Goal: Task Accomplishment & Management: Complete application form

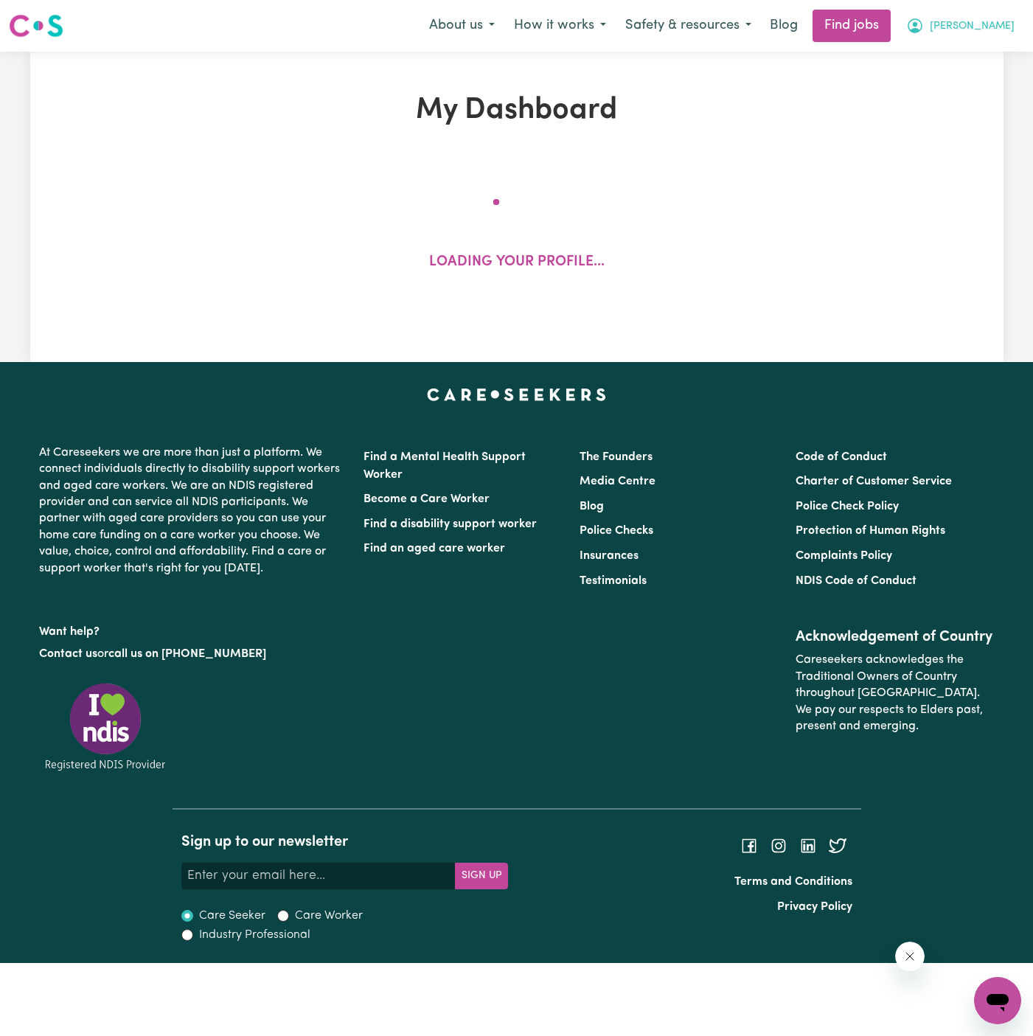
click at [1005, 24] on span "[PERSON_NAME]" at bounding box center [972, 26] width 85 height 16
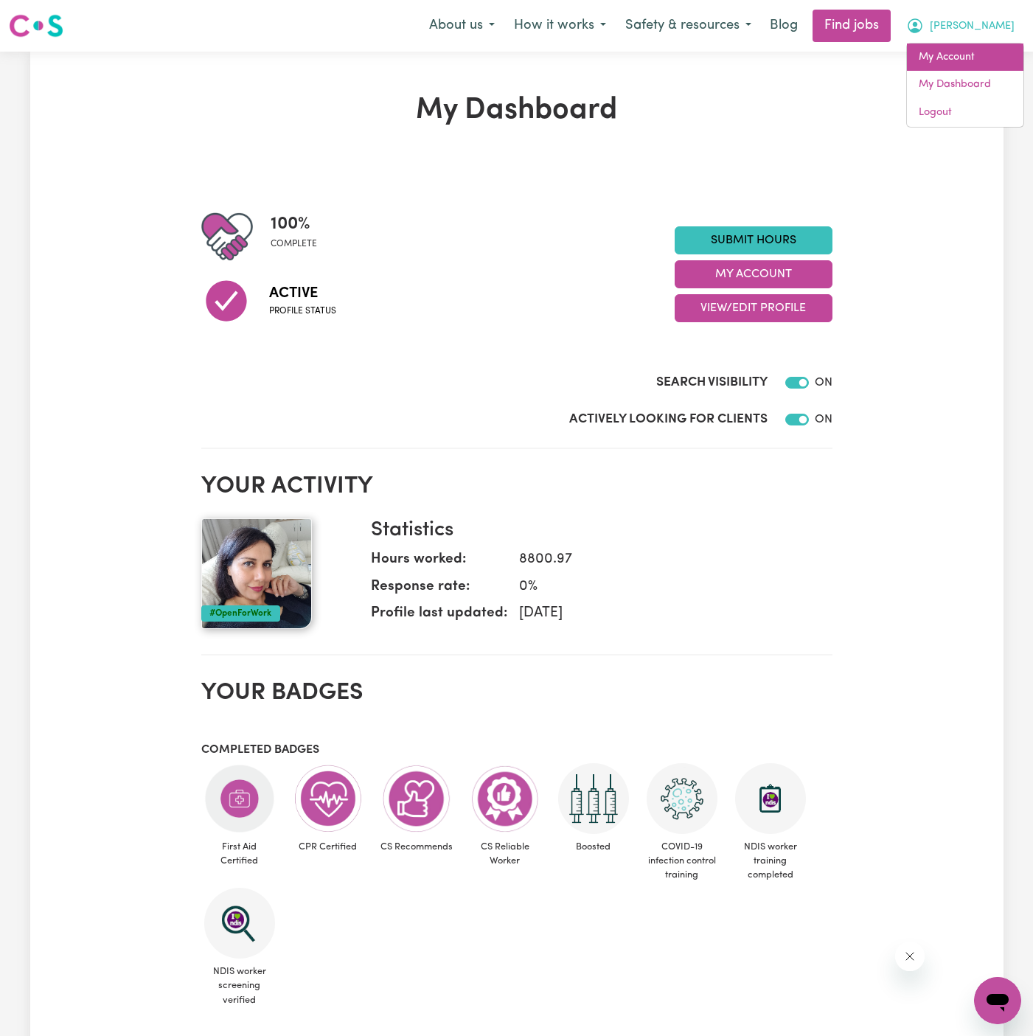
click at [951, 53] on link "My Account" at bounding box center [965, 57] width 116 height 28
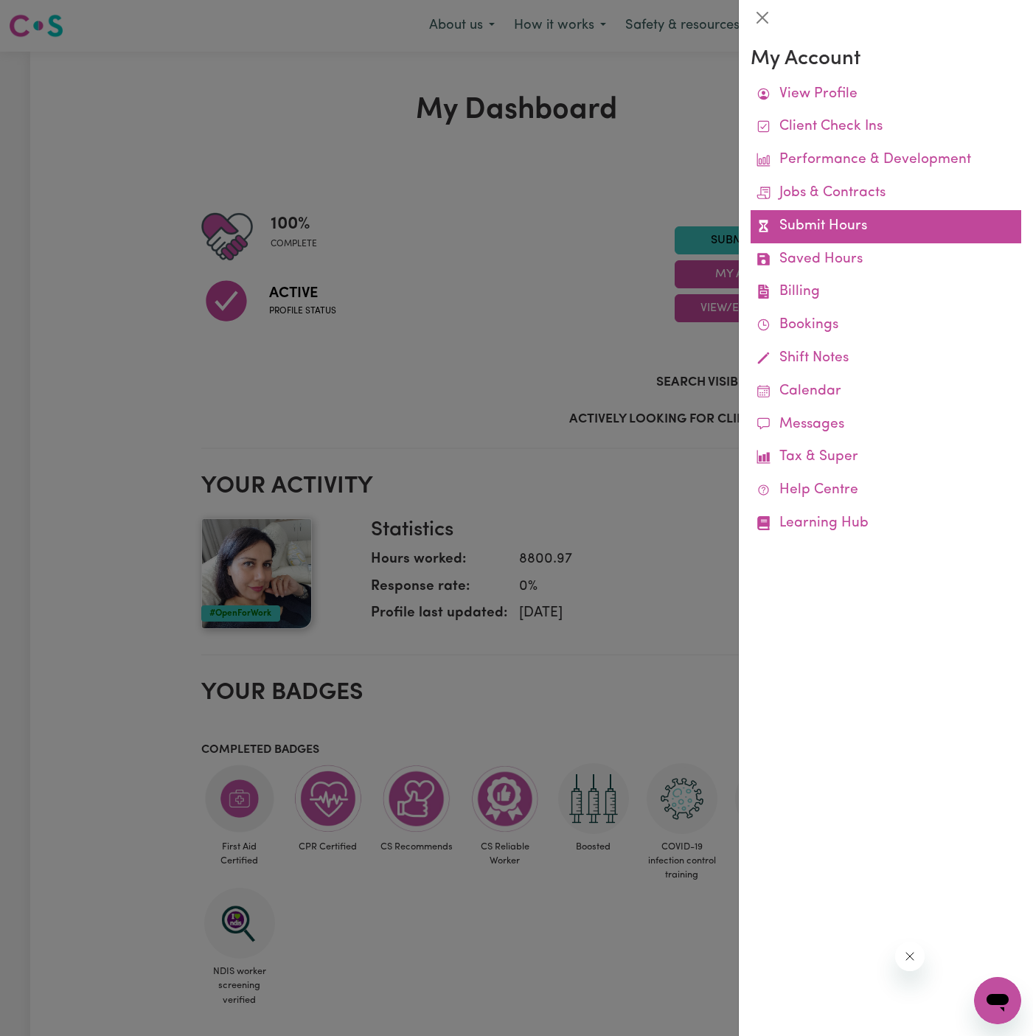
click at [826, 227] on link "Submit Hours" at bounding box center [886, 226] width 271 height 33
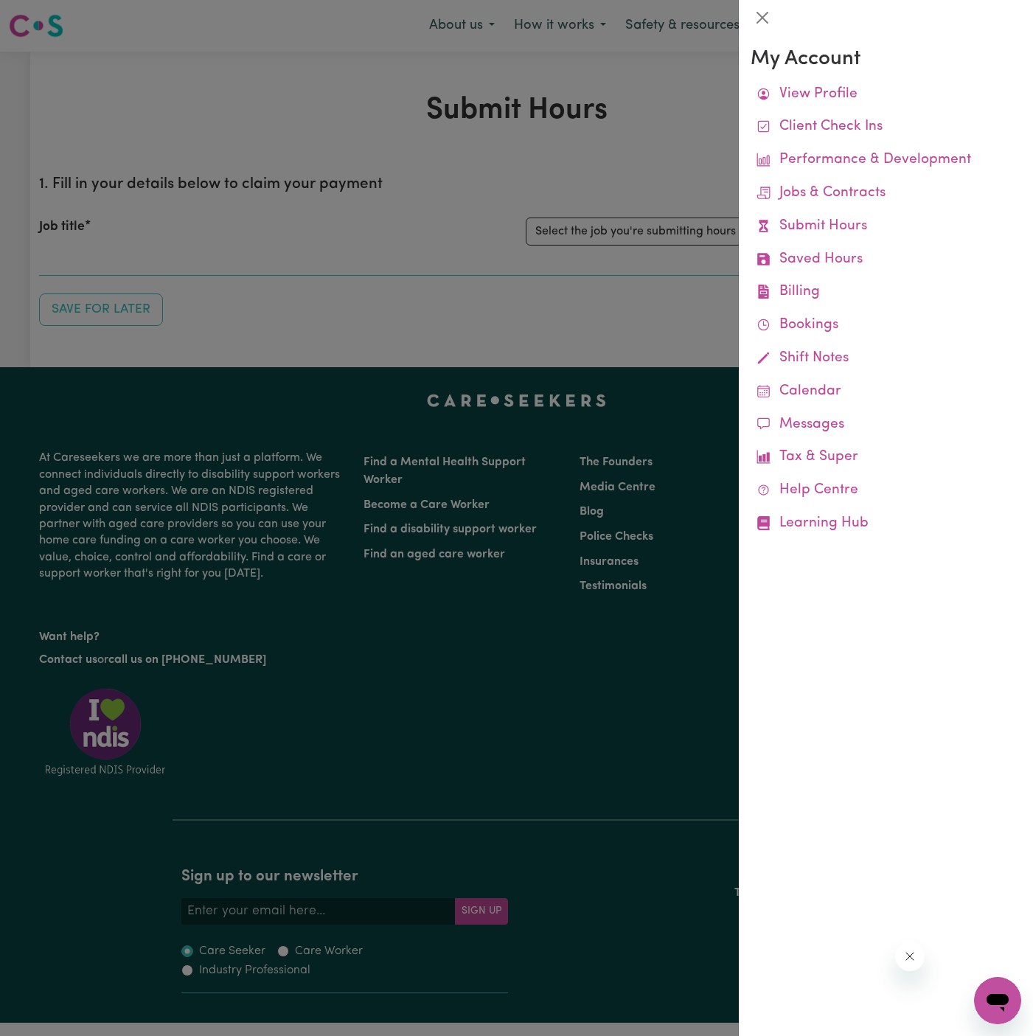
click at [654, 234] on div at bounding box center [516, 518] width 1033 height 1036
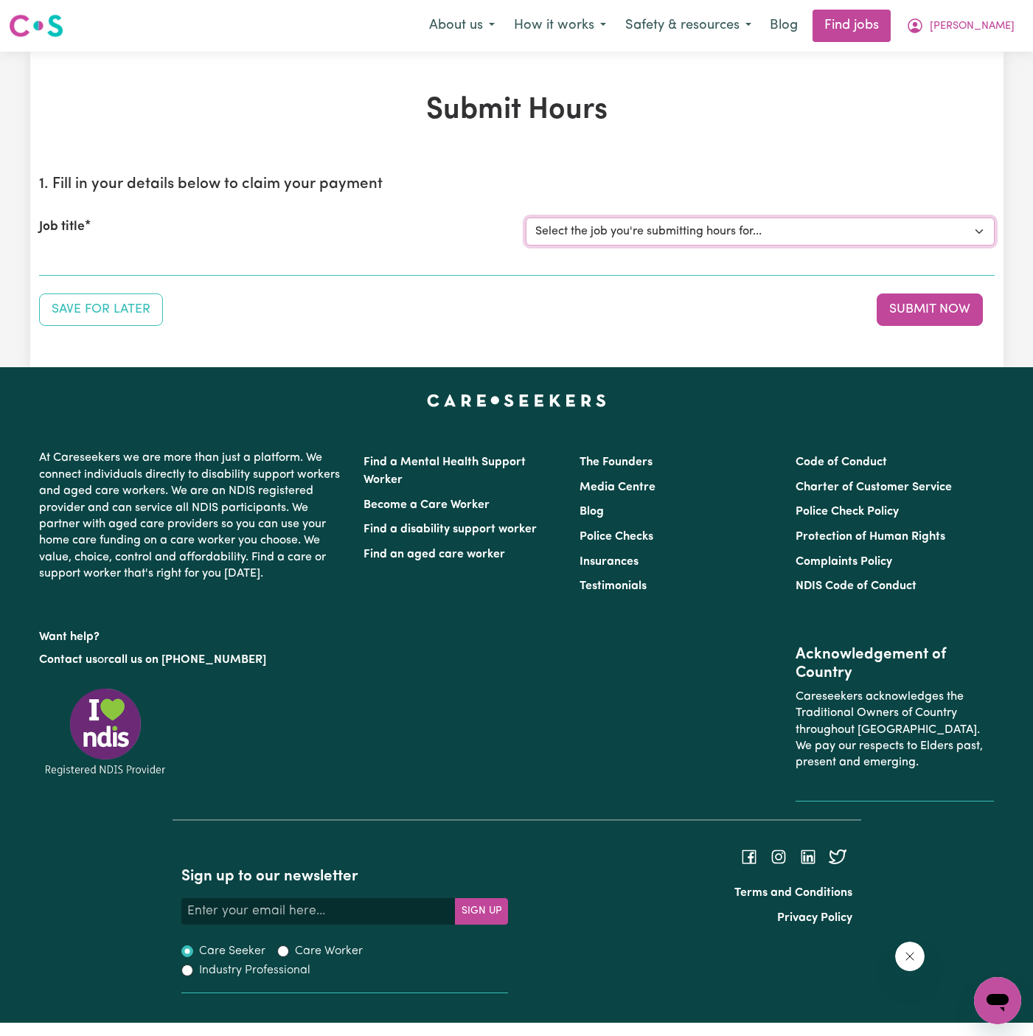
click at [654, 234] on select "Select the job you're submitting hours for... [[PERSON_NAME]] [DEMOGRAPHIC_DATA…" at bounding box center [760, 231] width 469 height 28
select select "15138"
click at [526, 217] on select "Select the job you're submitting hours for... [[PERSON_NAME]] [DEMOGRAPHIC_DATA…" at bounding box center [760, 231] width 469 height 28
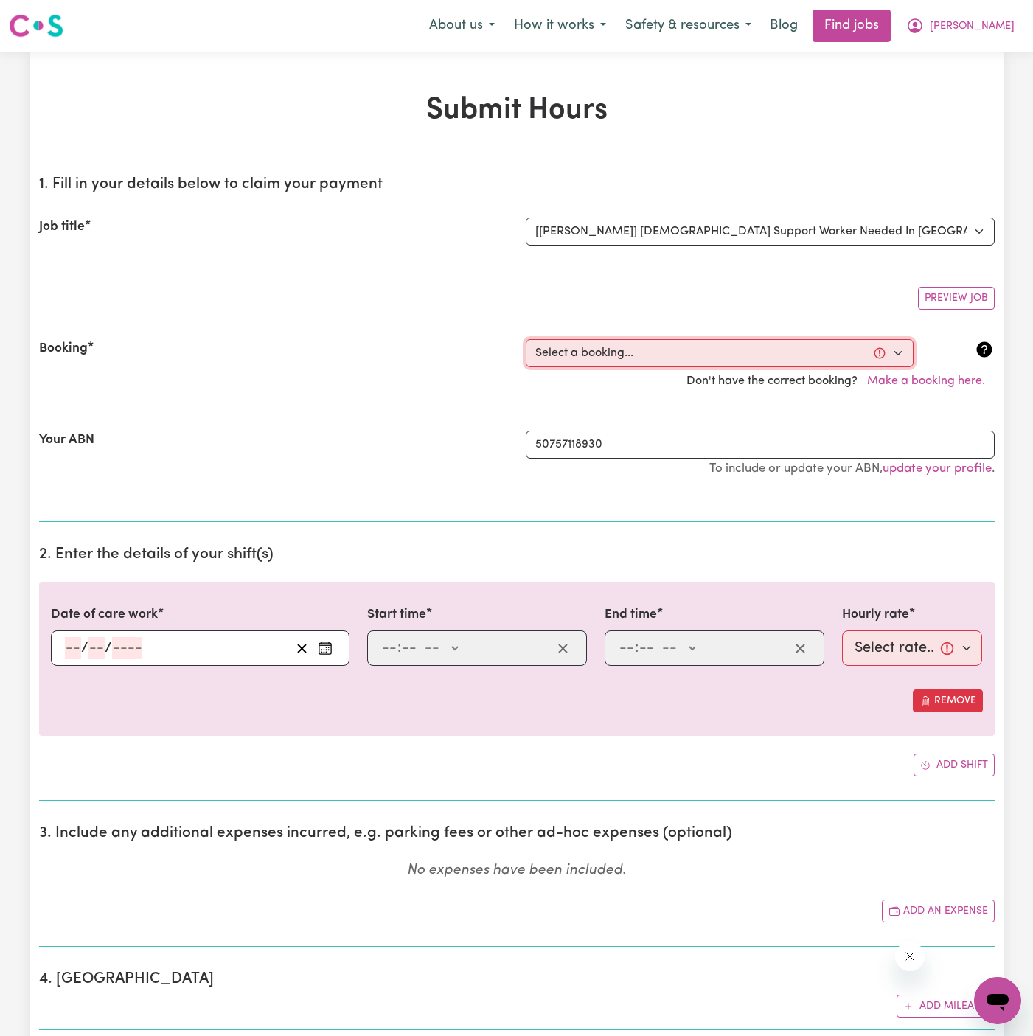
click at [641, 349] on select "Select a booking... [DATE] 07:00am to 09:00am (RECURRING) [DATE] 07:00am to 09:…" at bounding box center [720, 353] width 388 height 28
select select "369393"
click at [526, 339] on select "Select a booking... [DATE] 07:00am to 09:00am (RECURRING) [DATE] 07:00am to 09:…" at bounding box center [720, 353] width 388 height 28
type input "[DATE]"
type input "2"
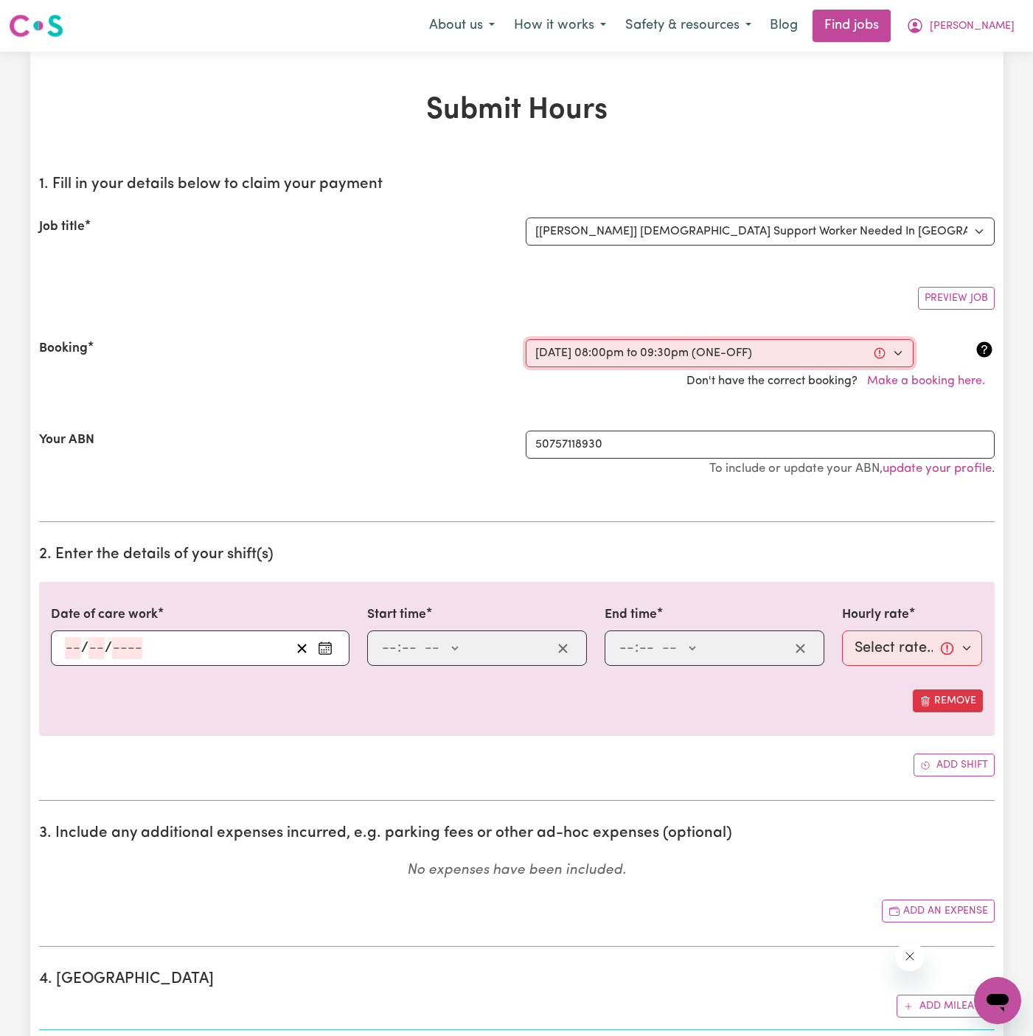
type input "10"
type input "2025"
type input "20:00"
type input "8"
type input "0"
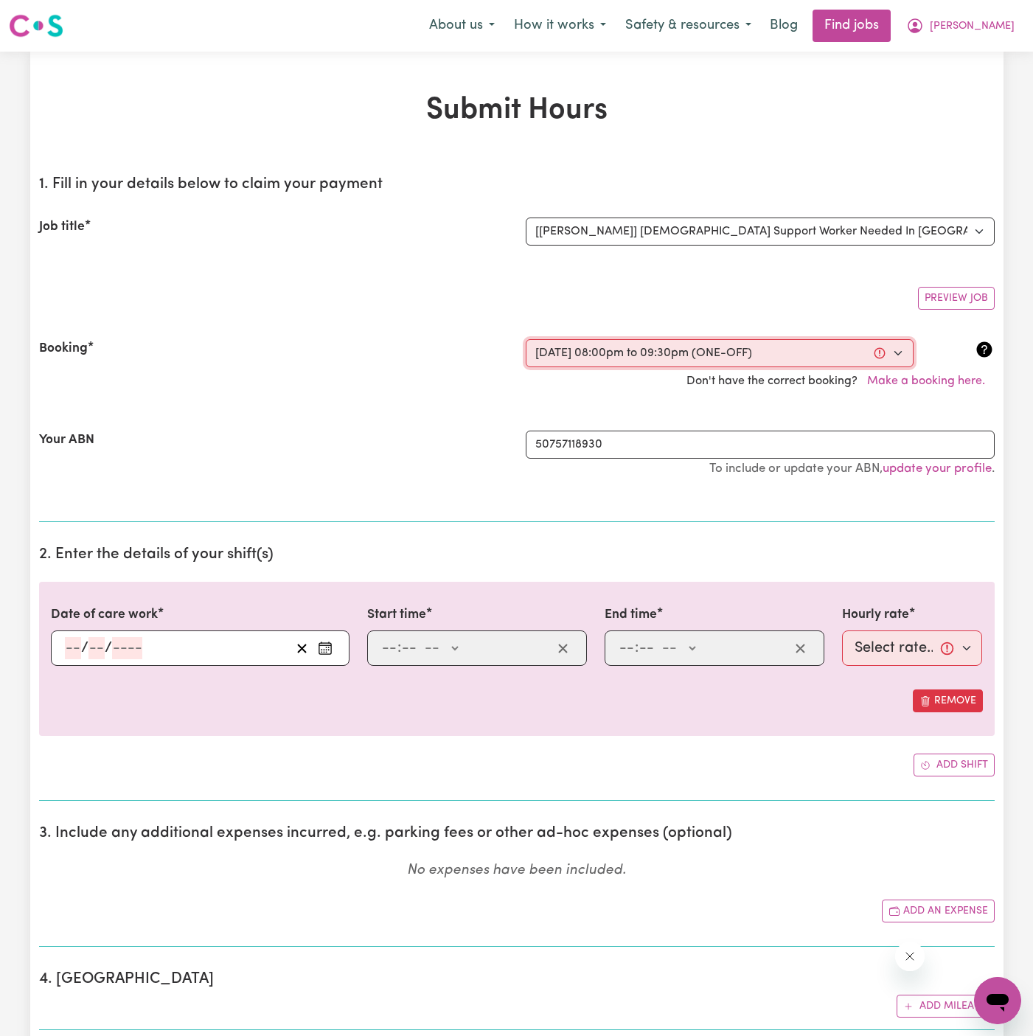
select select "pm"
type input "21:30"
type input "9"
type input "30"
select select "pm"
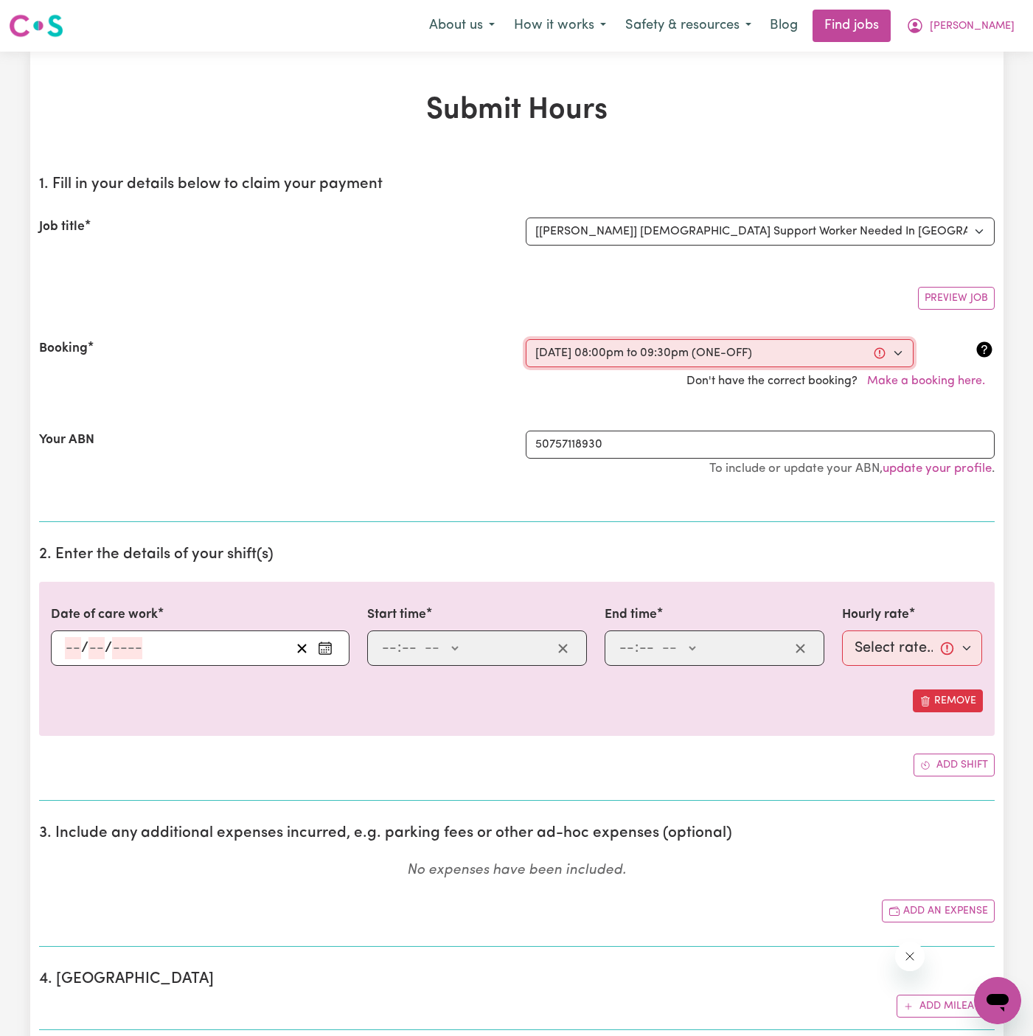
select select "47-Weekday"
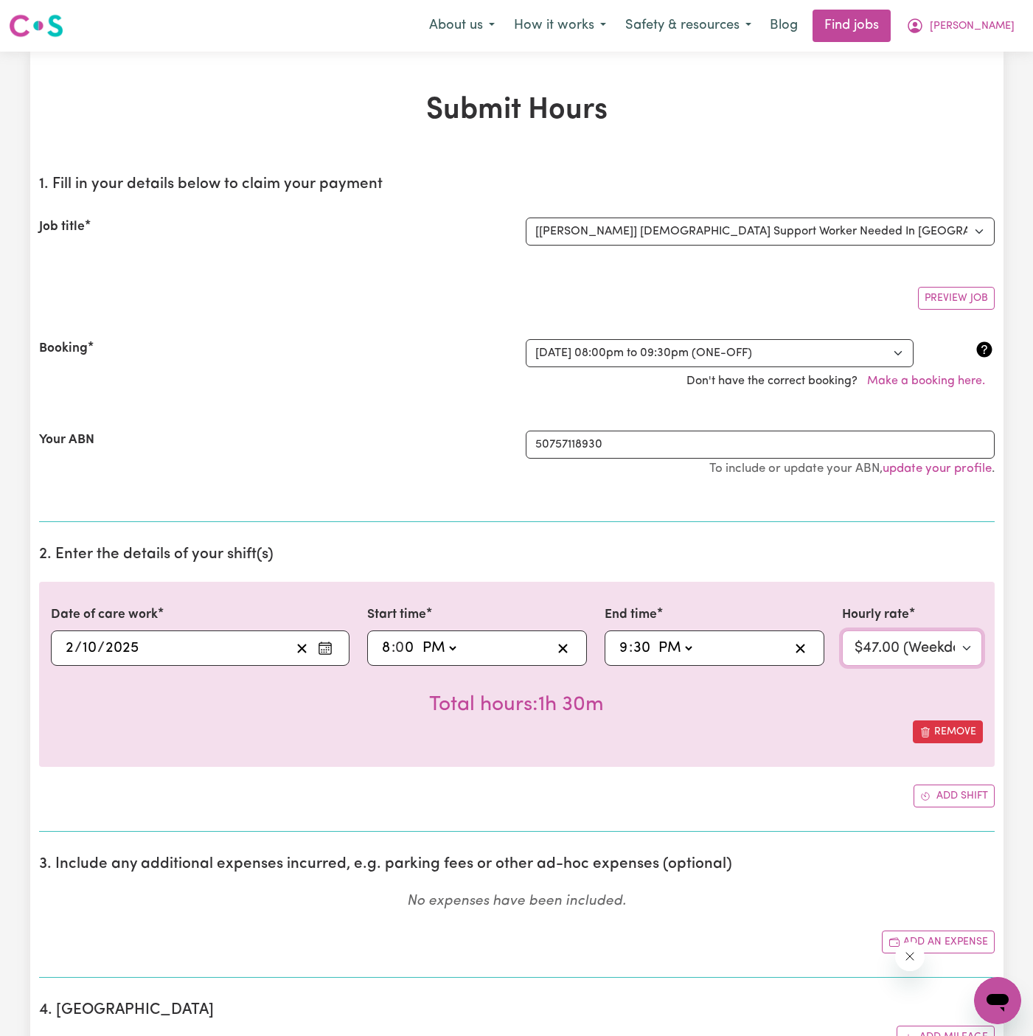
click at [970, 646] on select "Select rate... $47.00 (Weekday)" at bounding box center [912, 647] width 141 height 35
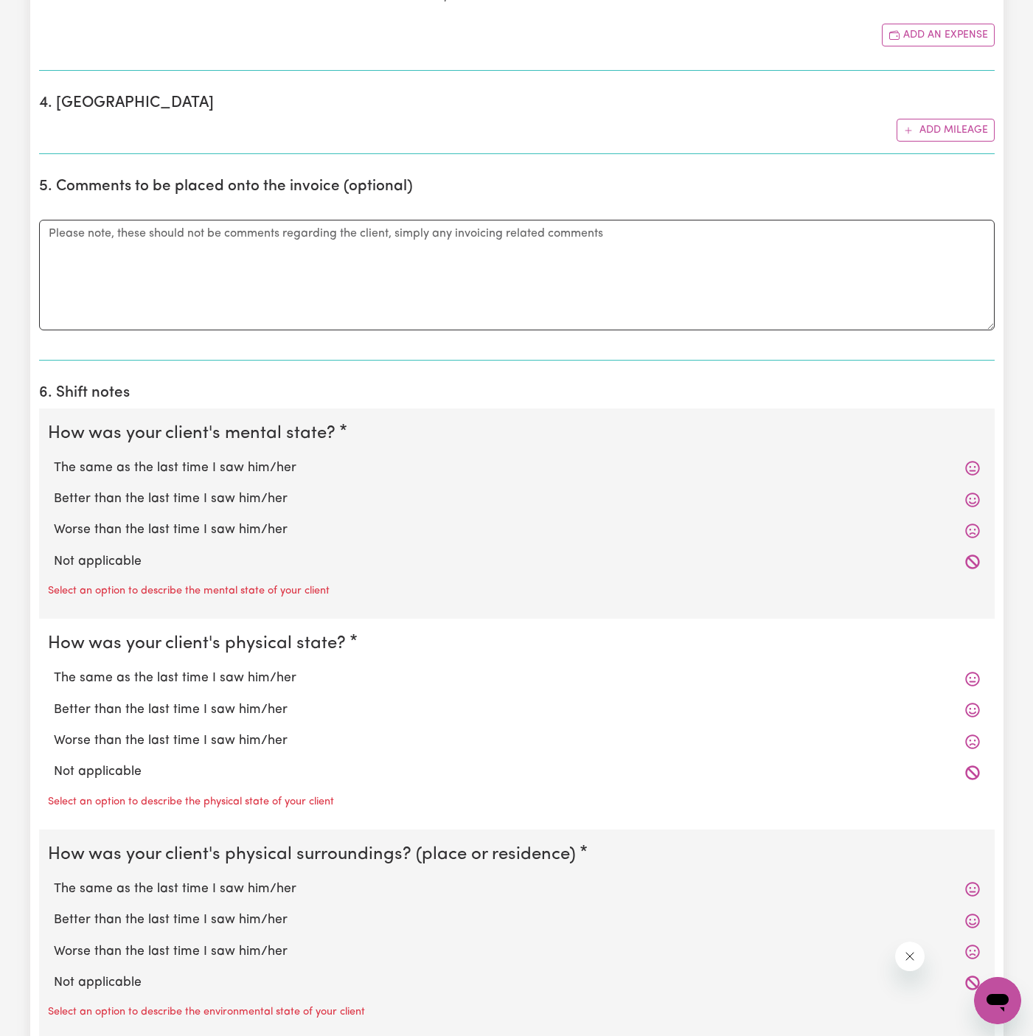
scroll to position [1025, 0]
